Goal: Task Accomplishment & Management: Manage account settings

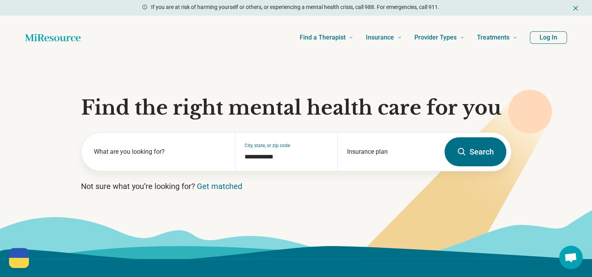
click at [562, 39] on button "Log In" at bounding box center [548, 37] width 37 height 13
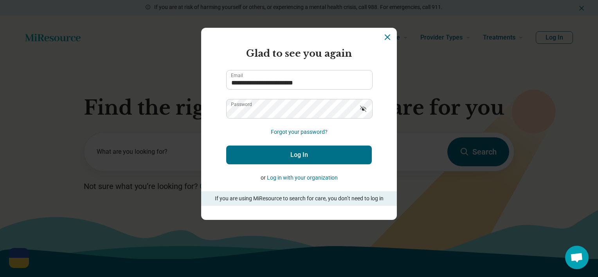
click at [299, 157] on button "Log In" at bounding box center [299, 155] width 146 height 19
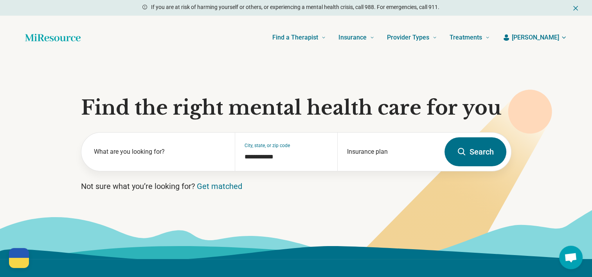
click at [539, 37] on span "[PERSON_NAME]" at bounding box center [535, 37] width 47 height 9
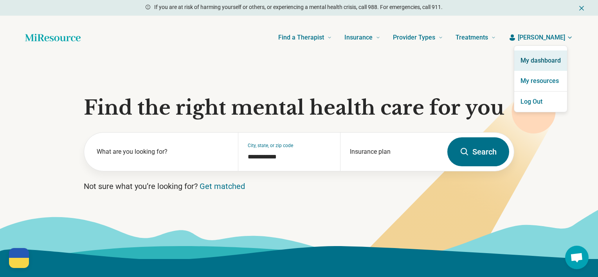
click at [541, 59] on link "My dashboard" at bounding box center [540, 60] width 53 height 20
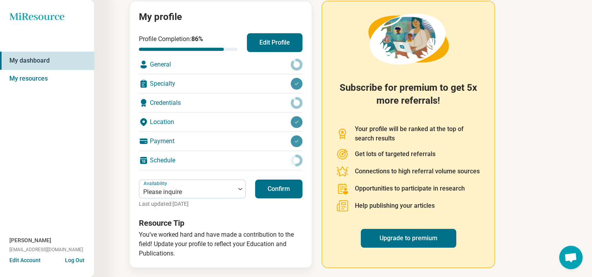
scroll to position [91, 0]
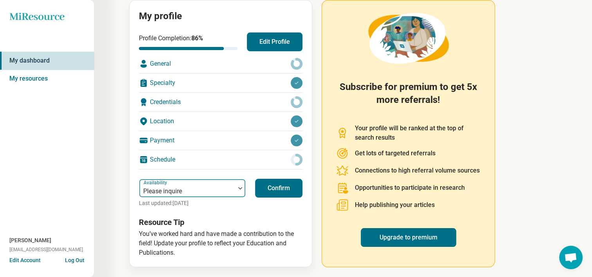
click at [215, 191] on div at bounding box center [187, 191] width 90 height 11
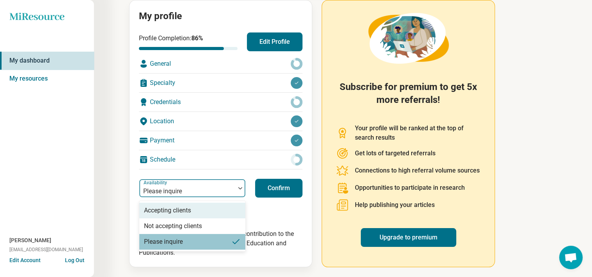
click at [215, 191] on div at bounding box center [187, 191] width 90 height 11
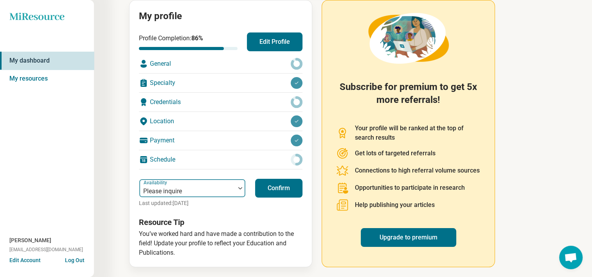
click at [215, 191] on div at bounding box center [187, 191] width 90 height 11
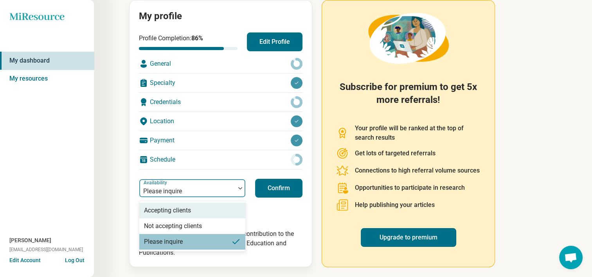
click at [206, 216] on div "Accepting clients" at bounding box center [192, 211] width 106 height 16
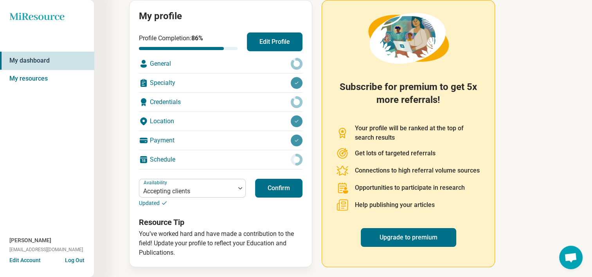
click at [263, 189] on button "Confirm" at bounding box center [278, 188] width 47 height 19
click at [260, 37] on button "Edit Profile" at bounding box center [275, 41] width 56 height 19
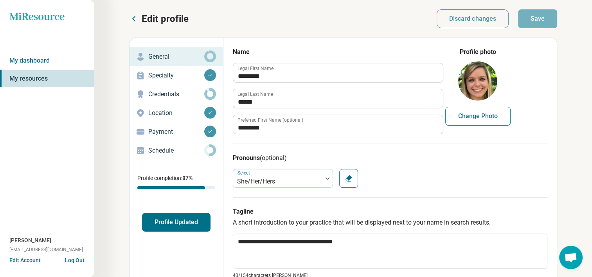
click at [68, 263] on button "Log Out" at bounding box center [75, 259] width 20 height 6
